Goal: Find specific page/section: Find specific page/section

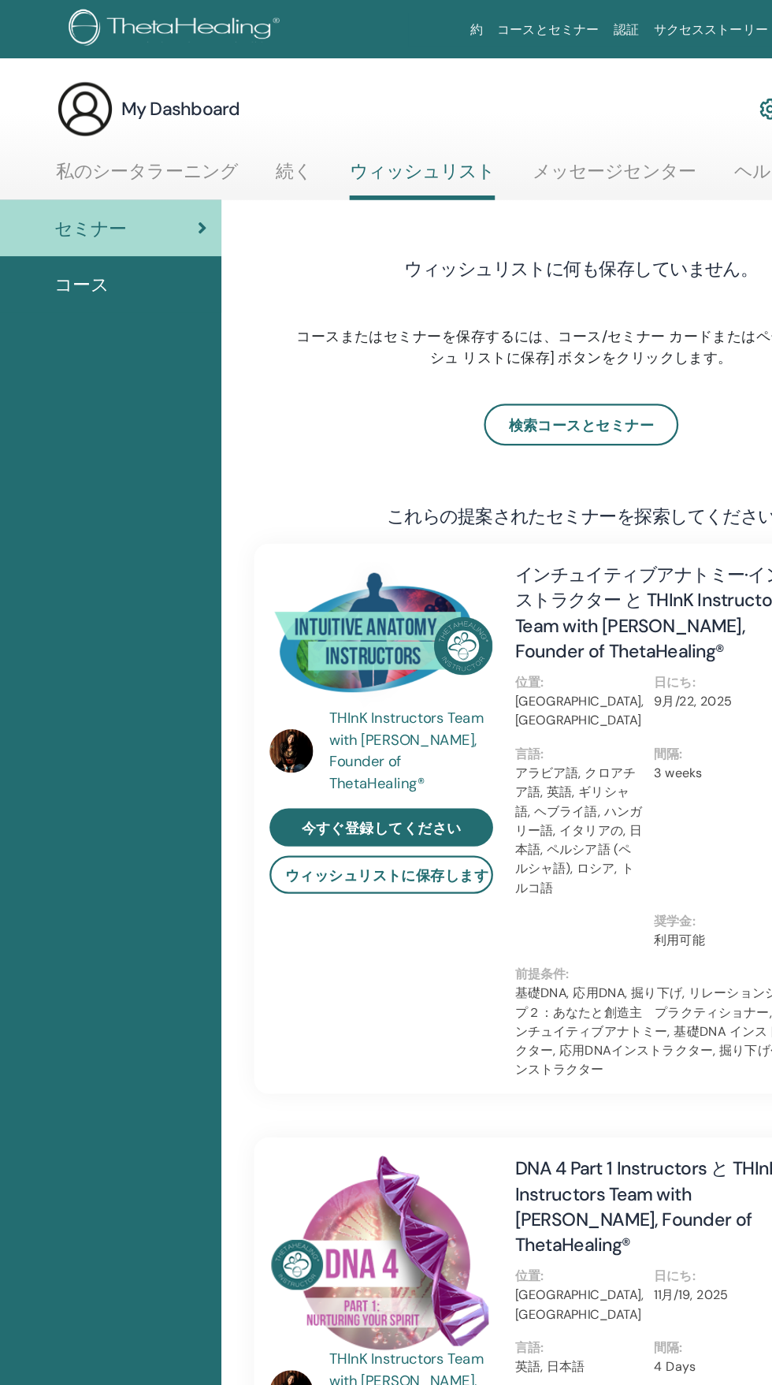
click at [149, 254] on div "コース" at bounding box center [118, 247] width 211 height 24
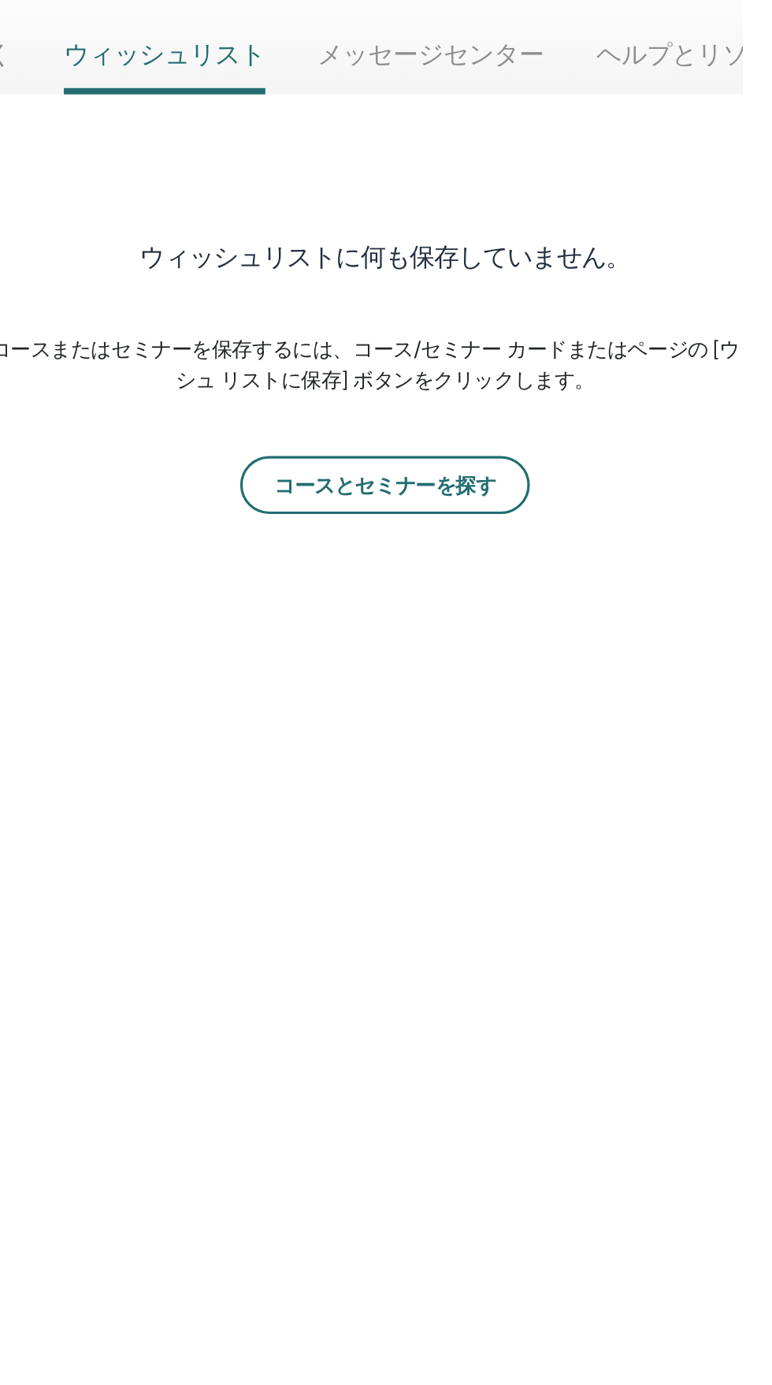
scroll to position [7, 0]
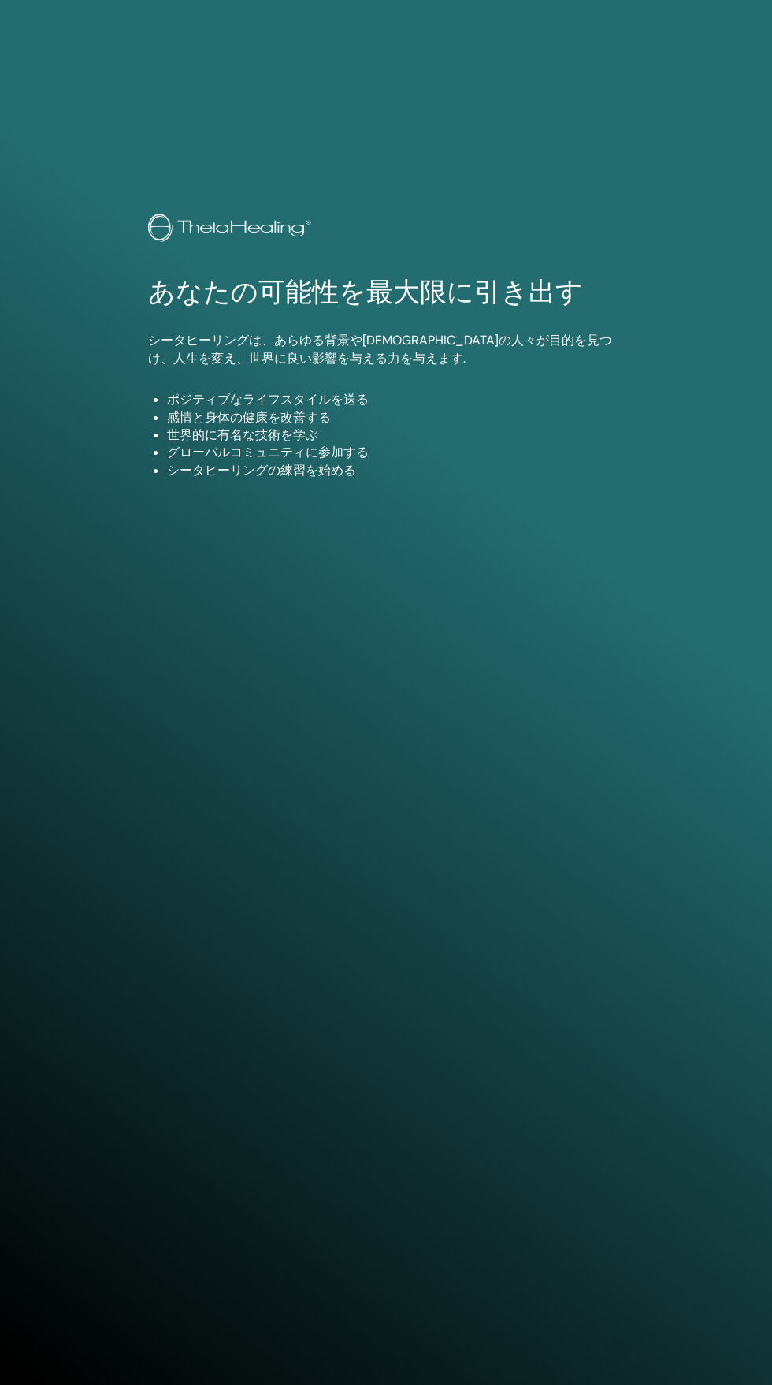
scroll to position [1356, 0]
